Goal: Task Accomplishment & Management: Manage account settings

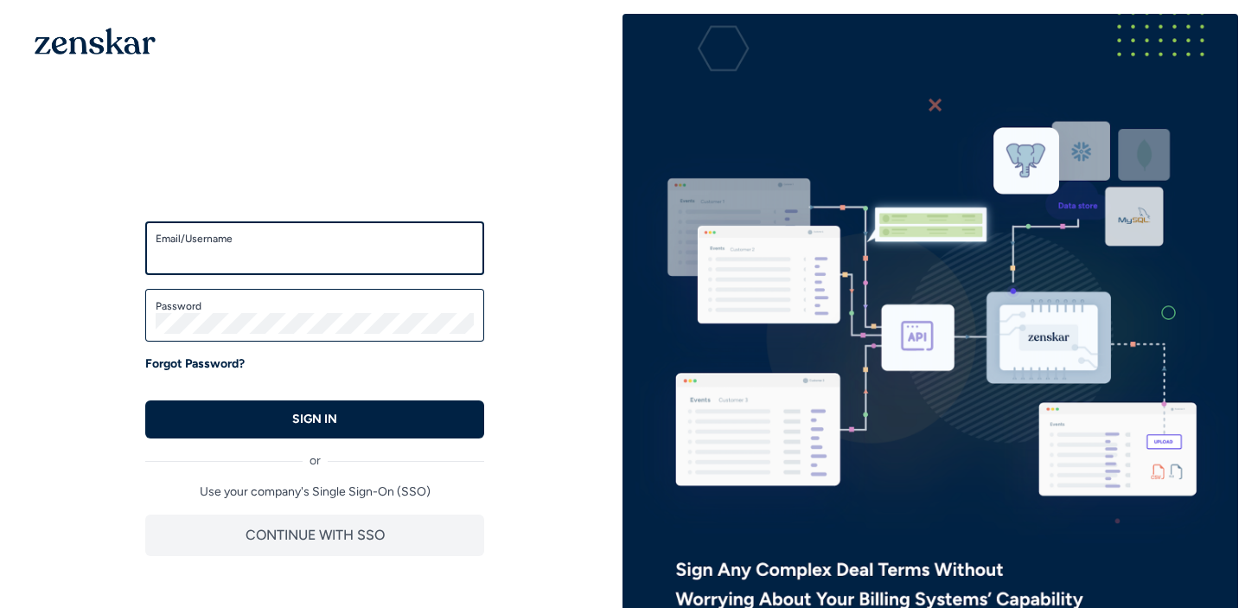
type input "**********"
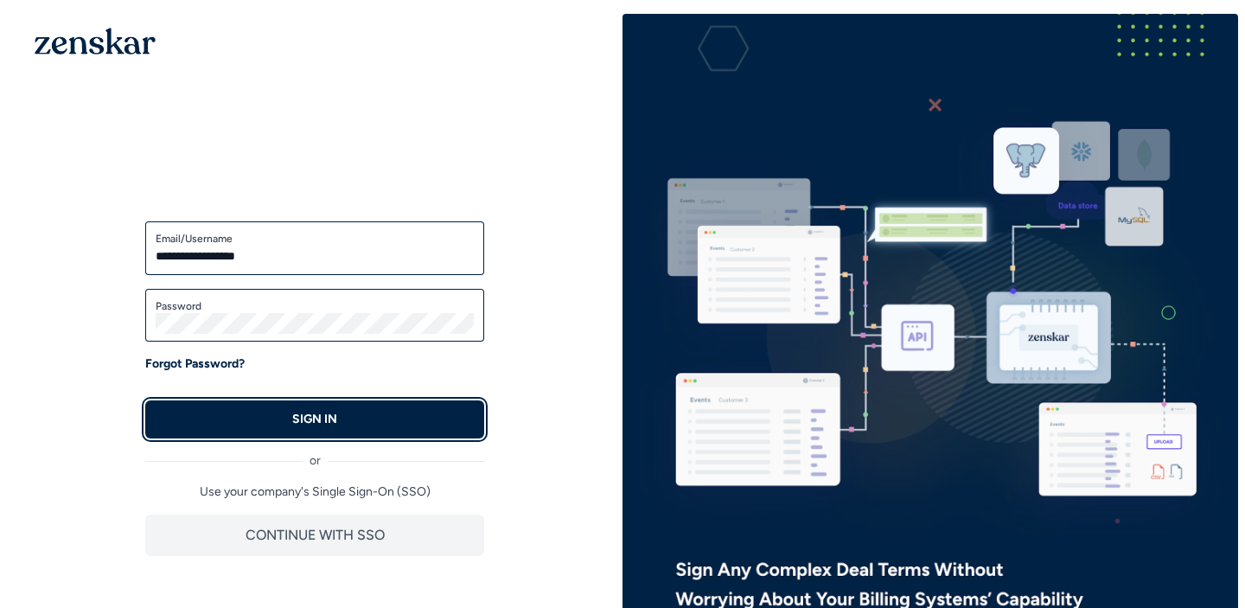
click at [448, 418] on button "SIGN IN" at bounding box center [314, 419] width 339 height 38
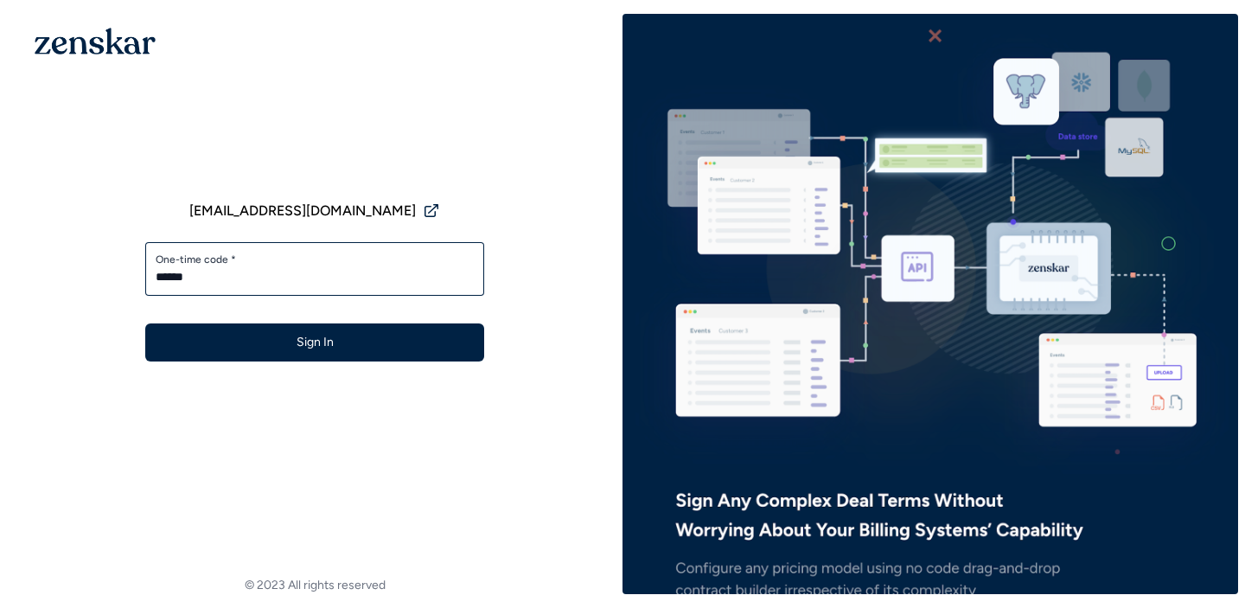
type input "******"
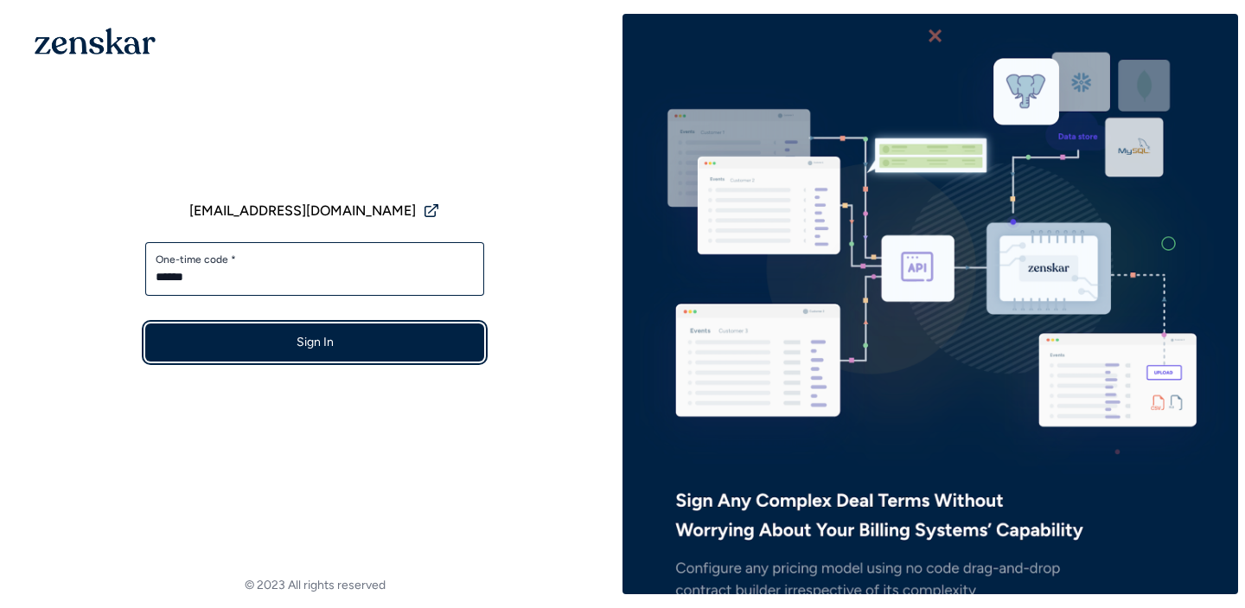
click at [354, 355] on button "Sign In" at bounding box center [314, 342] width 339 height 38
